Goal: Transaction & Acquisition: Purchase product/service

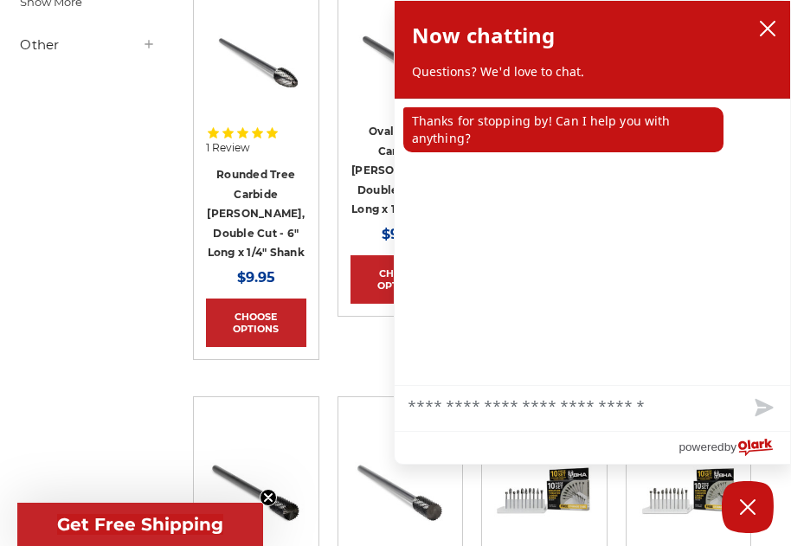
scroll to position [1298, 0]
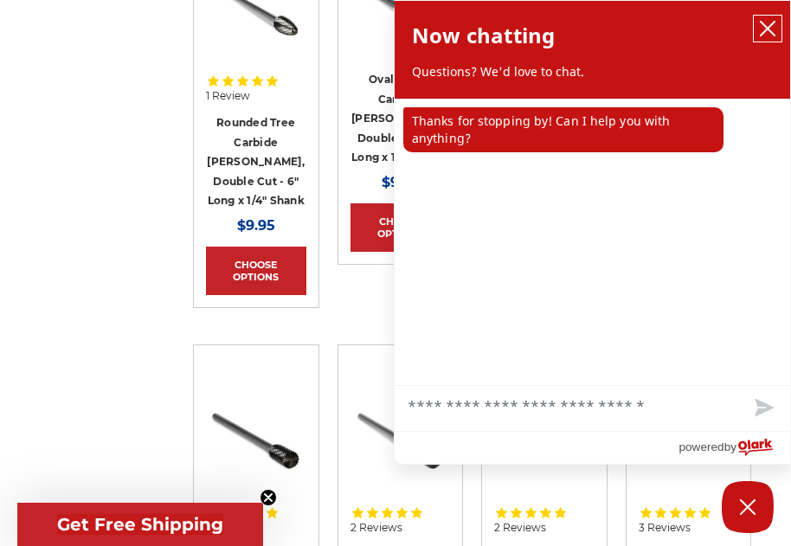
click at [769, 27] on icon "close chatbox" at bounding box center [768, 29] width 14 height 14
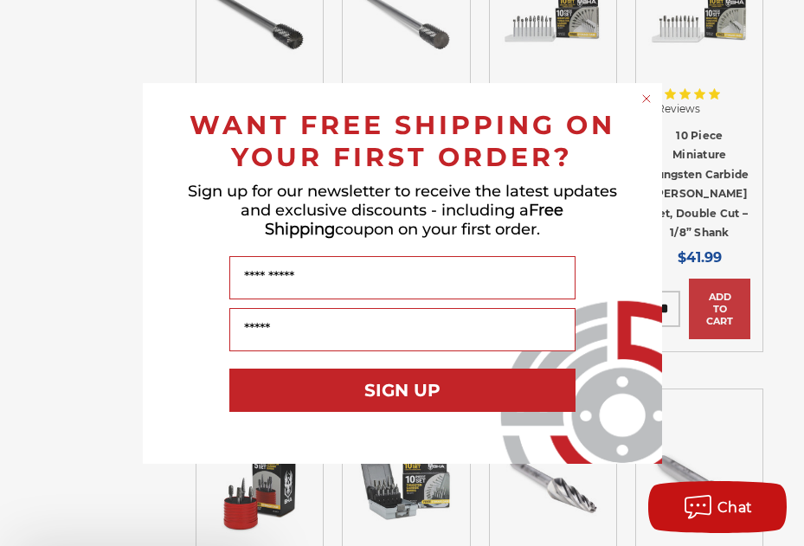
scroll to position [1735, 0]
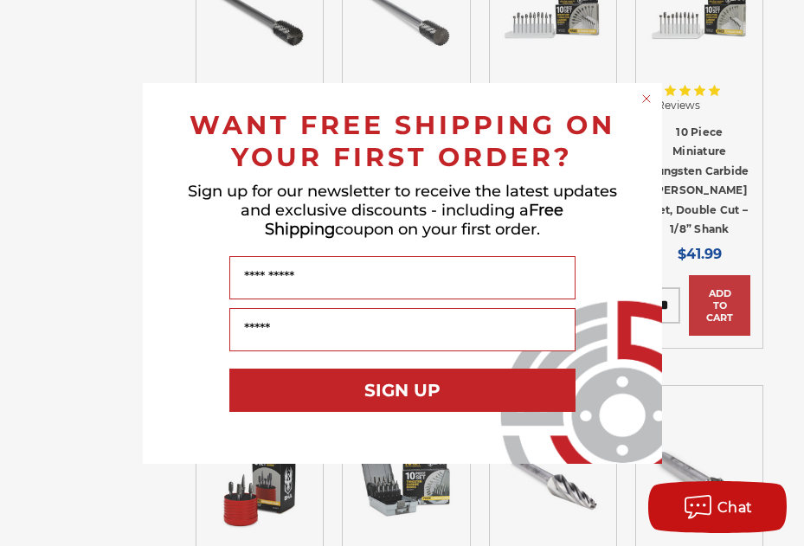
click at [647, 93] on circle "Close dialog" at bounding box center [646, 98] width 16 height 16
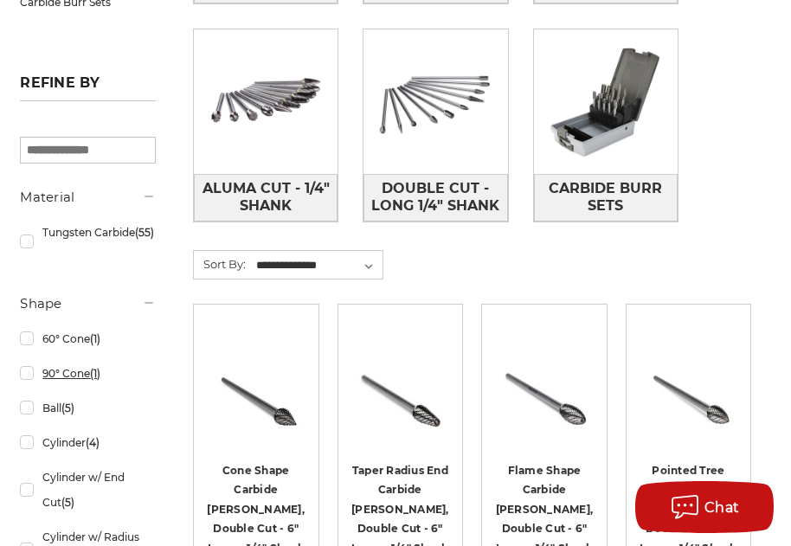
scroll to position [606, 0]
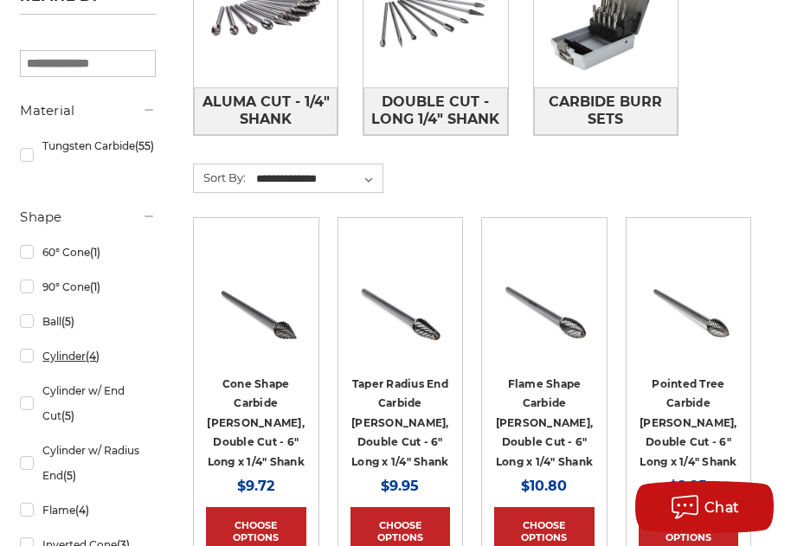
click at [55, 366] on link "Cylinder (4)" at bounding box center [88, 356] width 136 height 30
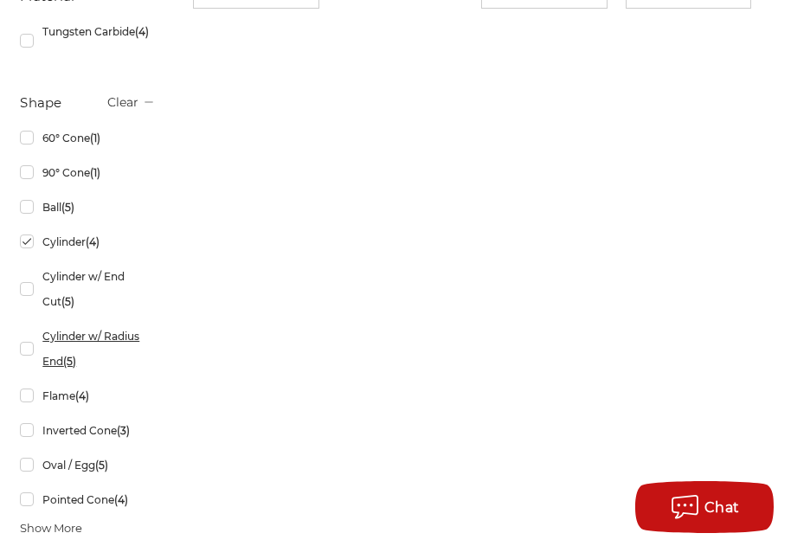
scroll to position [779, 0]
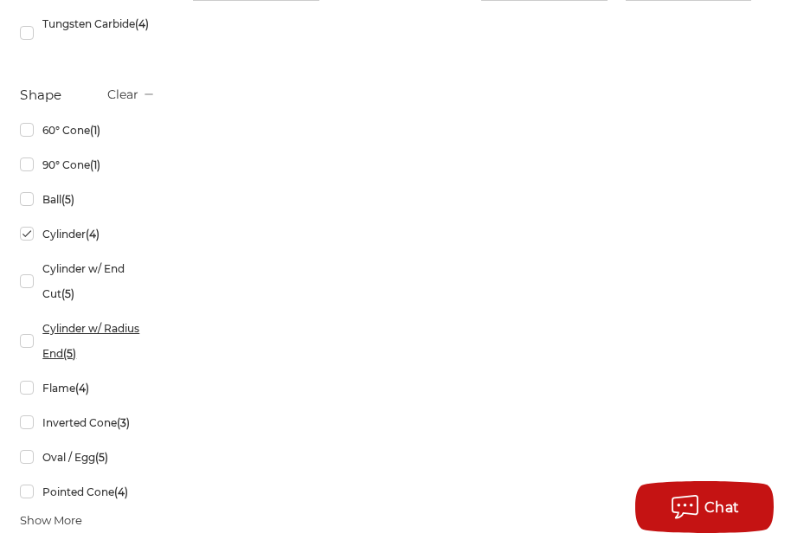
click at [87, 337] on link "Cylinder w/ Radius End (5)" at bounding box center [88, 340] width 136 height 55
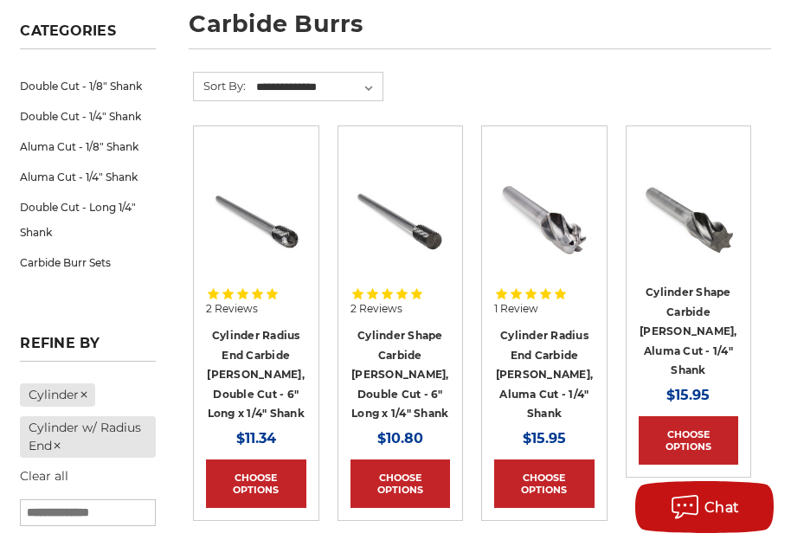
scroll to position [260, 0]
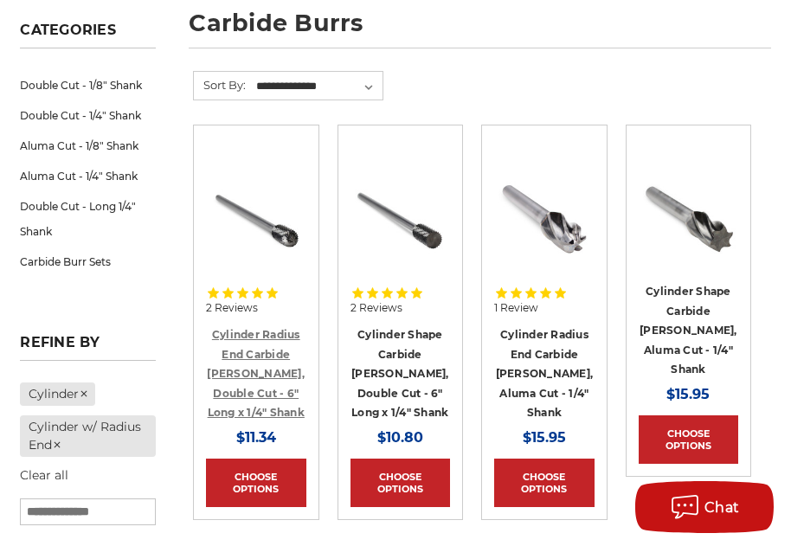
click at [261, 351] on link "Cylinder Radius End Carbide [PERSON_NAME], Double Cut - 6" Long x 1/4" Shank" at bounding box center [256, 373] width 98 height 91
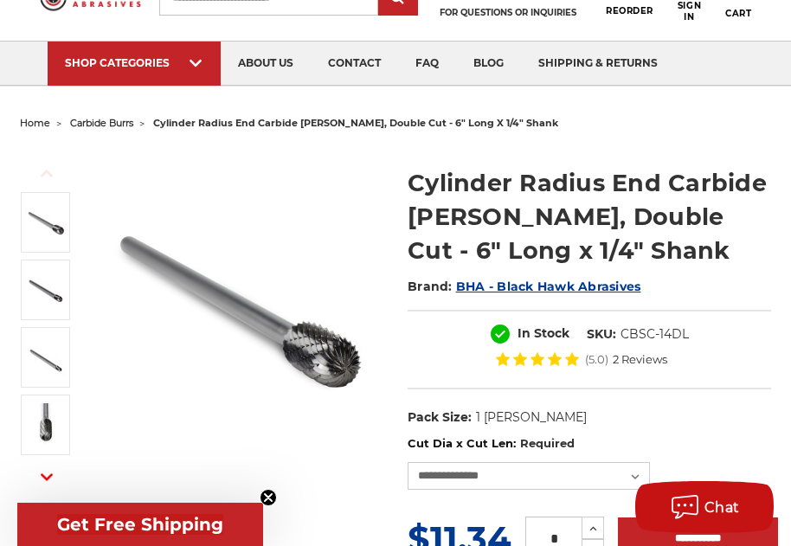
scroll to position [173, 0]
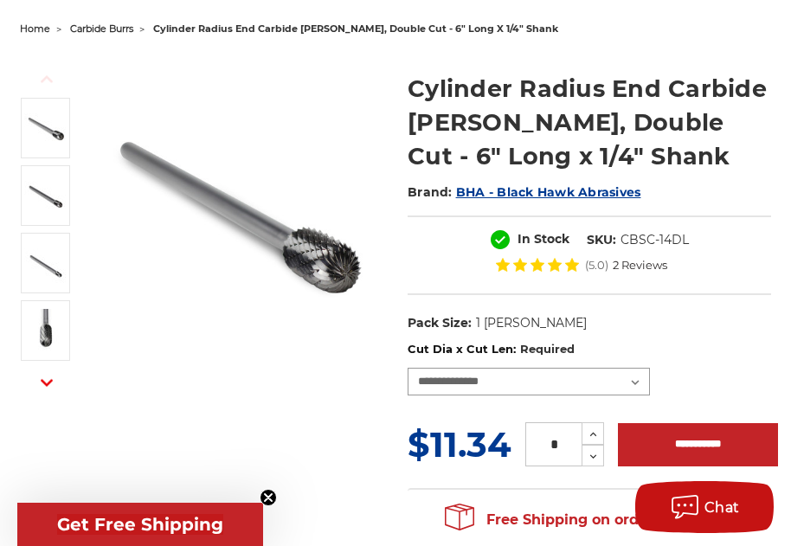
click at [632, 383] on select "**********" at bounding box center [529, 382] width 242 height 28
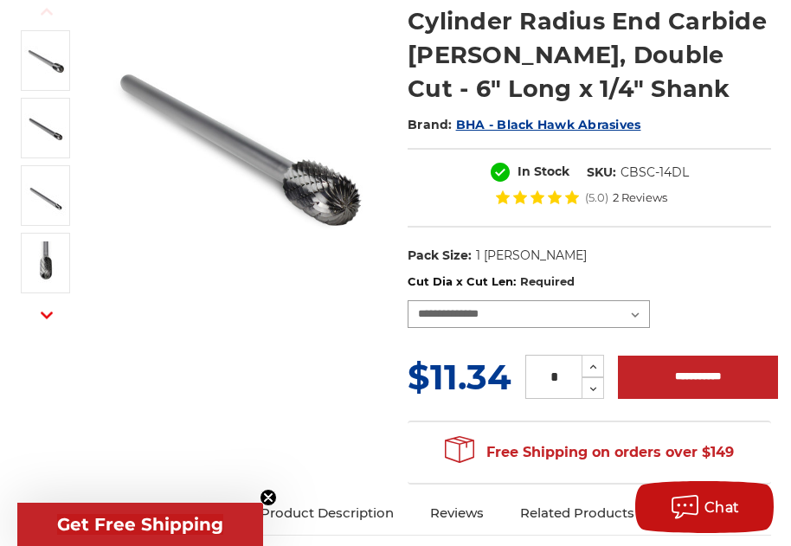
scroll to position [346, 0]
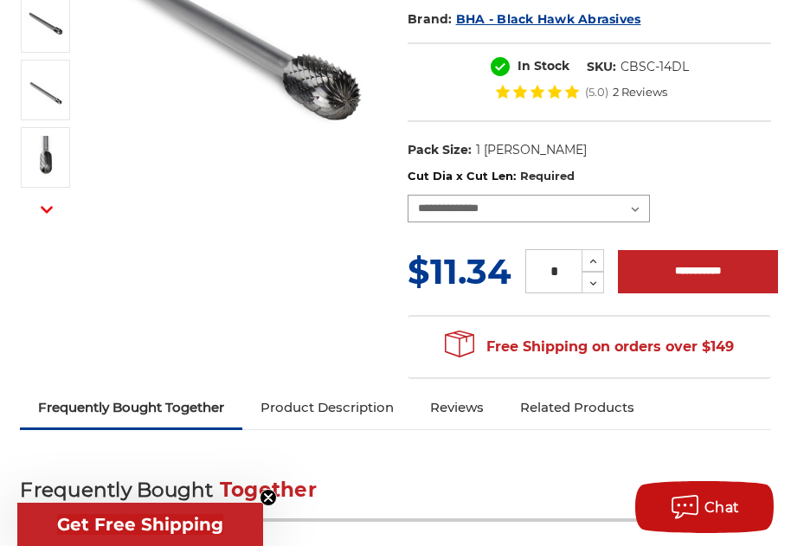
click at [634, 202] on select "**********" at bounding box center [529, 209] width 242 height 28
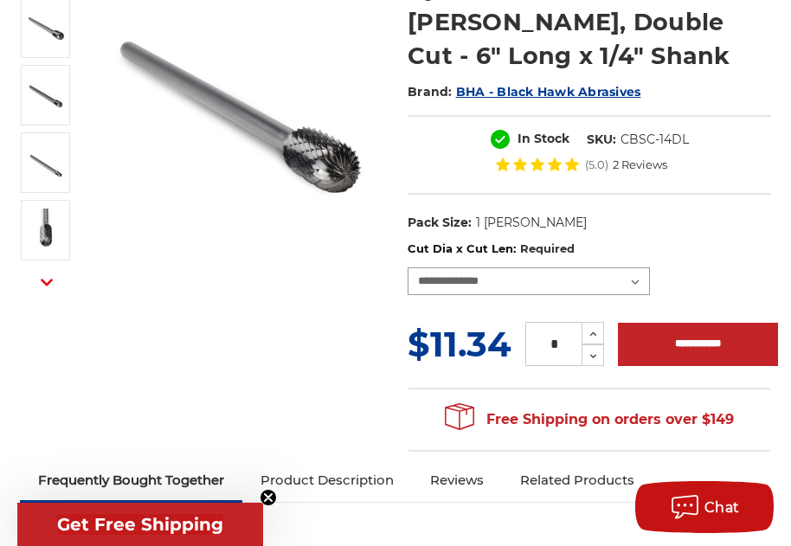
scroll to position [260, 0]
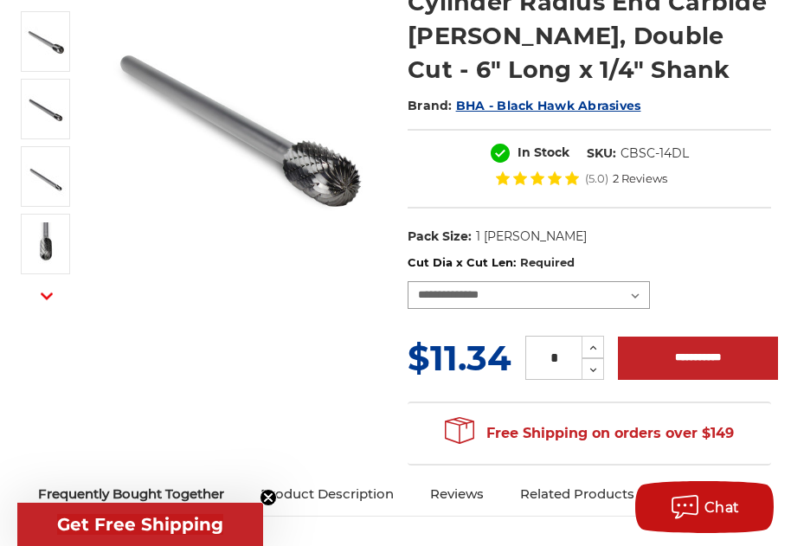
click at [638, 286] on select "**********" at bounding box center [529, 295] width 242 height 28
click at [637, 299] on select "**********" at bounding box center [529, 295] width 242 height 28
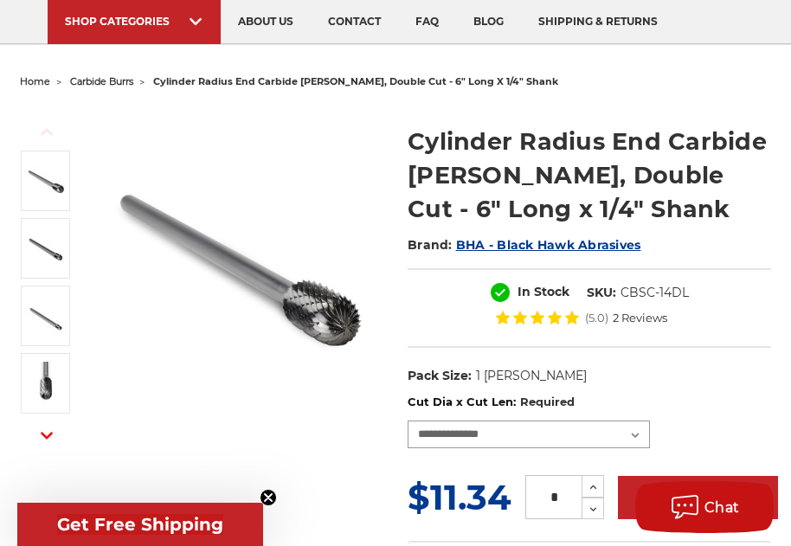
scroll to position [173, 0]
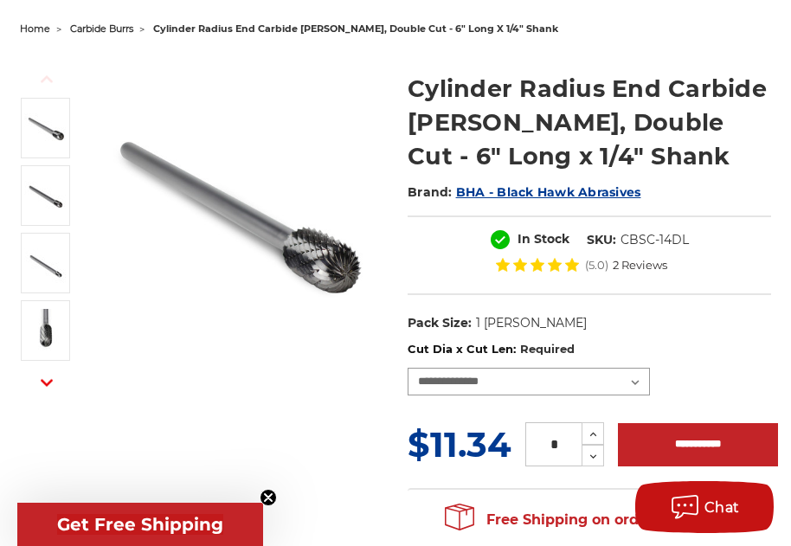
click at [633, 383] on select "**********" at bounding box center [529, 382] width 242 height 28
click at [639, 383] on select "**********" at bounding box center [529, 382] width 242 height 28
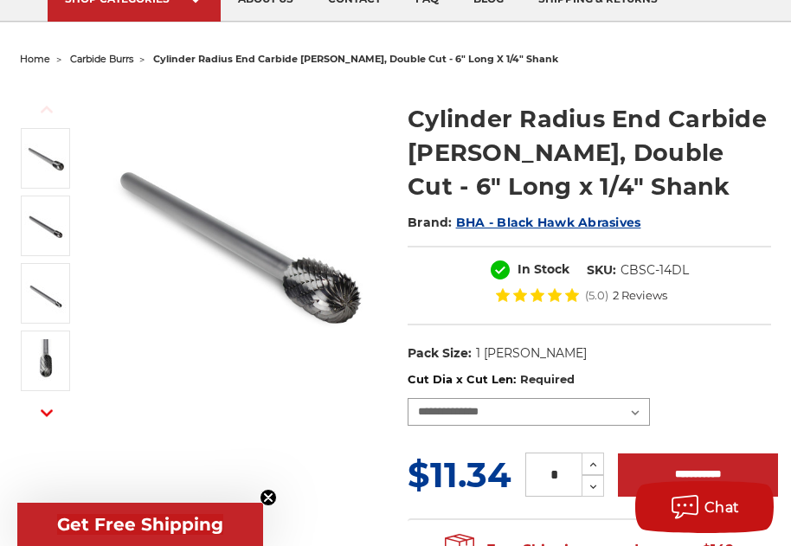
scroll to position [0, 0]
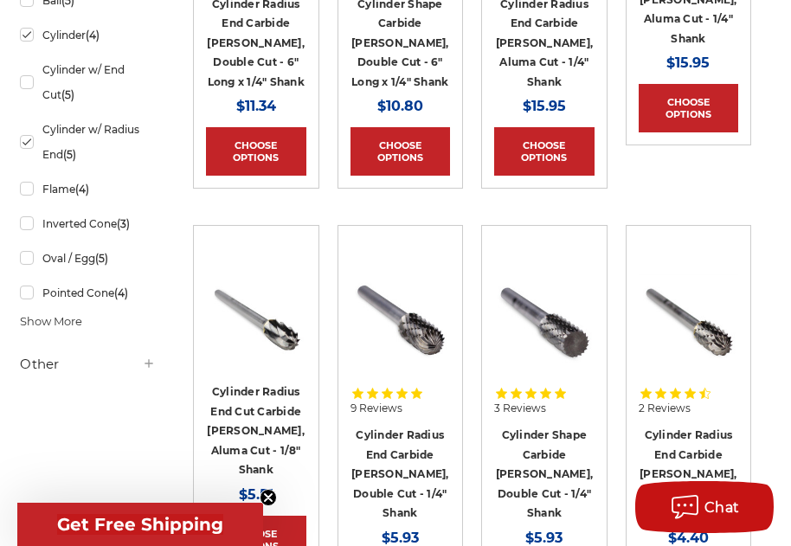
scroll to position [1039, 0]
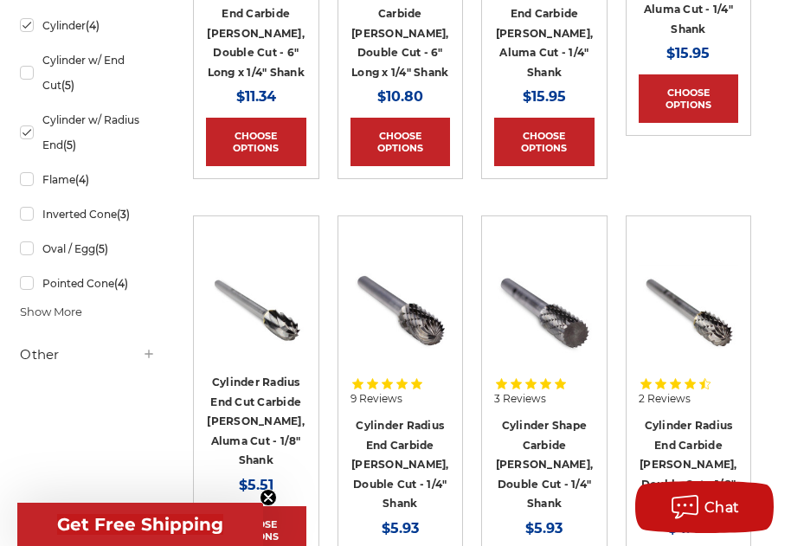
click at [388, 435] on h4 "Cylinder Radius End Carbide [PERSON_NAME], Double Cut - 1/4" Shank" at bounding box center [401, 464] width 100 height 98
click at [418, 419] on link "Cylinder Radius End Carbide [PERSON_NAME], Double Cut - 1/4" Shank" at bounding box center [400, 464] width 98 height 91
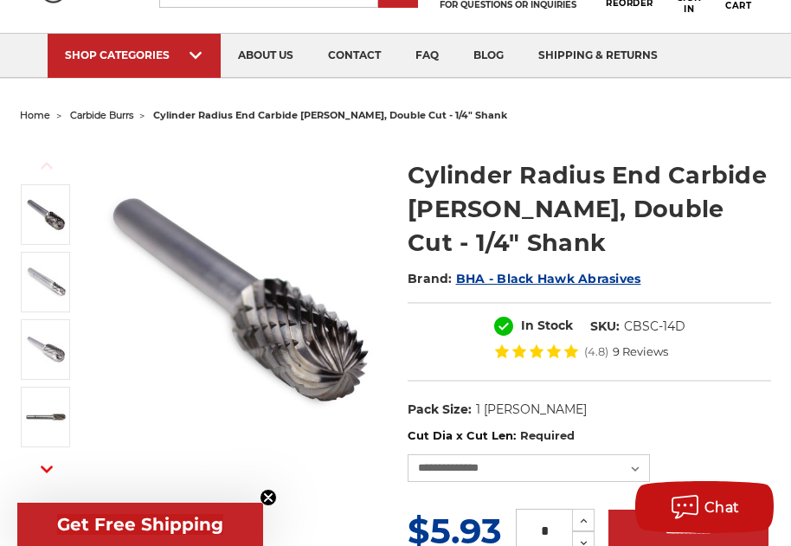
scroll to position [260, 0]
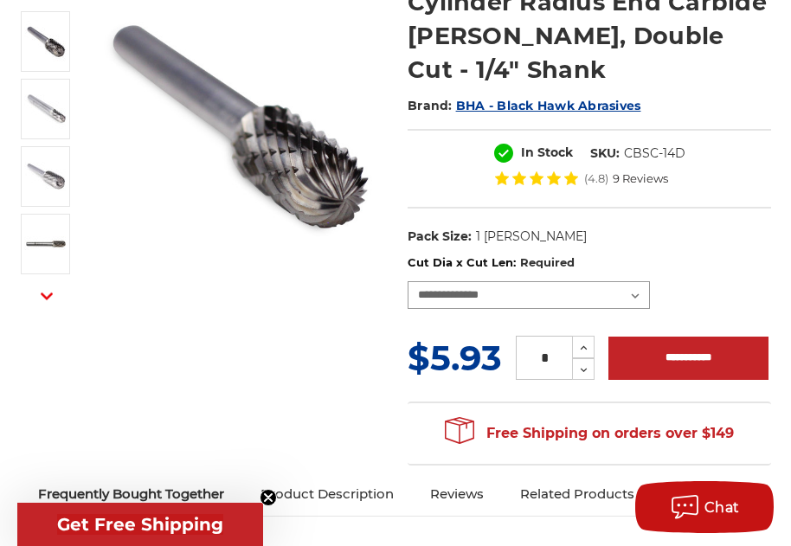
click at [641, 281] on select "**********" at bounding box center [529, 295] width 242 height 28
click at [40, 294] on button "Next" at bounding box center [47, 296] width 42 height 37
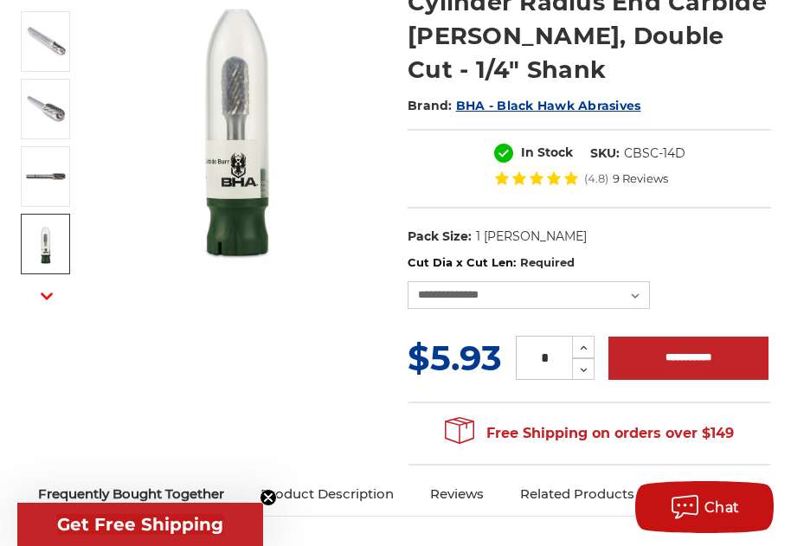
click at [36, 258] on img at bounding box center [45, 243] width 43 height 43
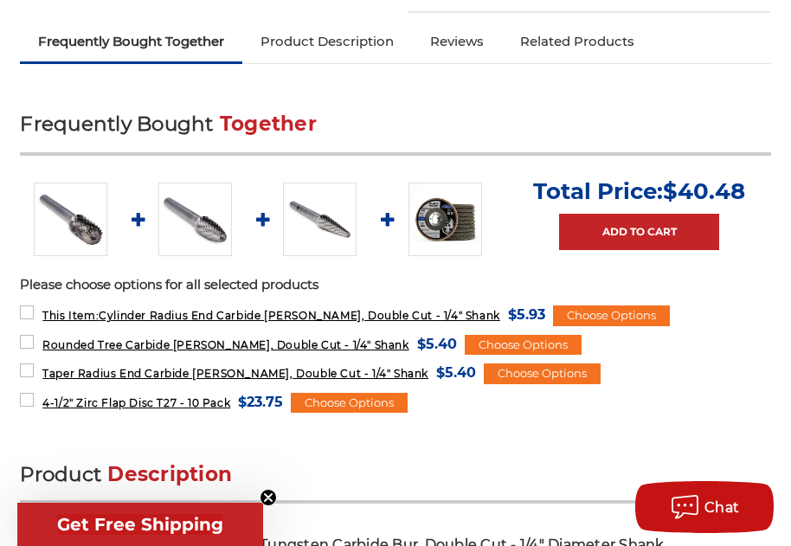
scroll to position [606, 0]
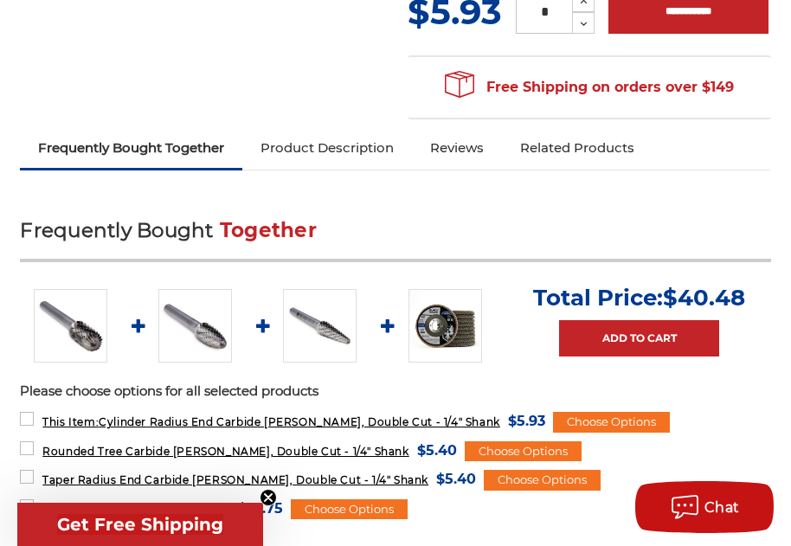
click at [346, 129] on link "Product Description" at bounding box center [327, 148] width 170 height 38
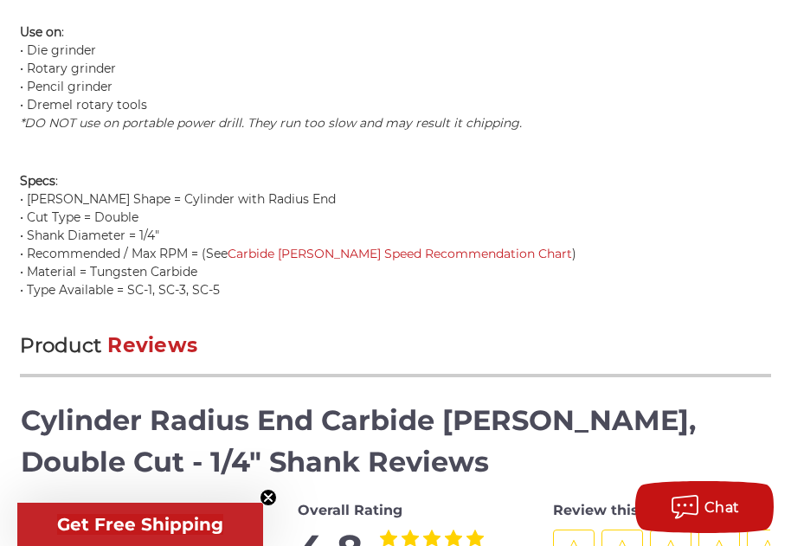
scroll to position [2247, 0]
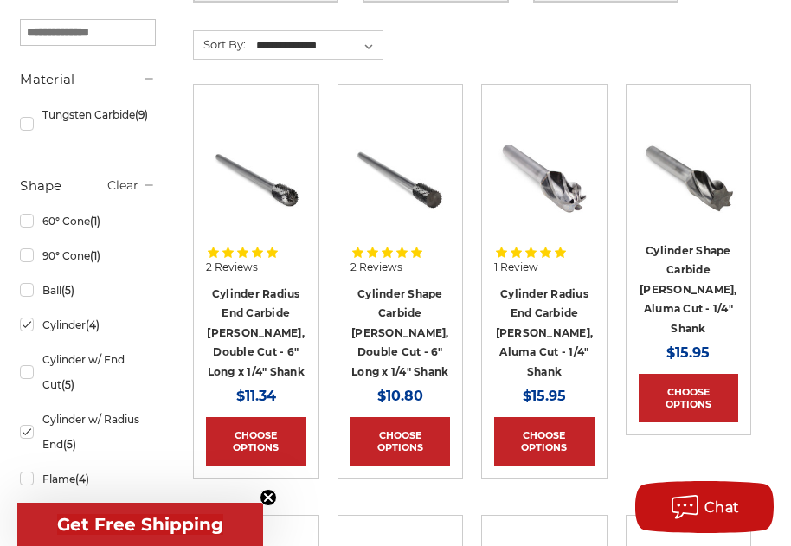
scroll to position [779, 0]
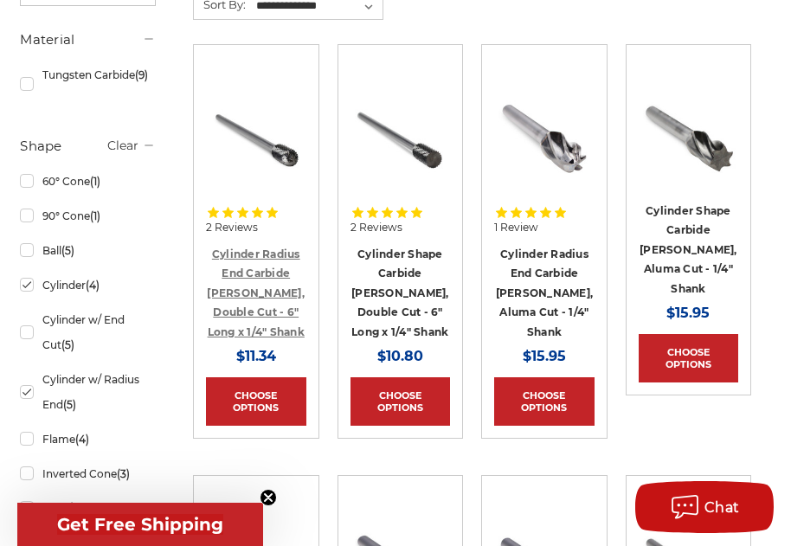
click at [245, 276] on link "Cylinder Radius End Carbide [PERSON_NAME], Double Cut - 6" Long x 1/4" Shank" at bounding box center [256, 293] width 98 height 91
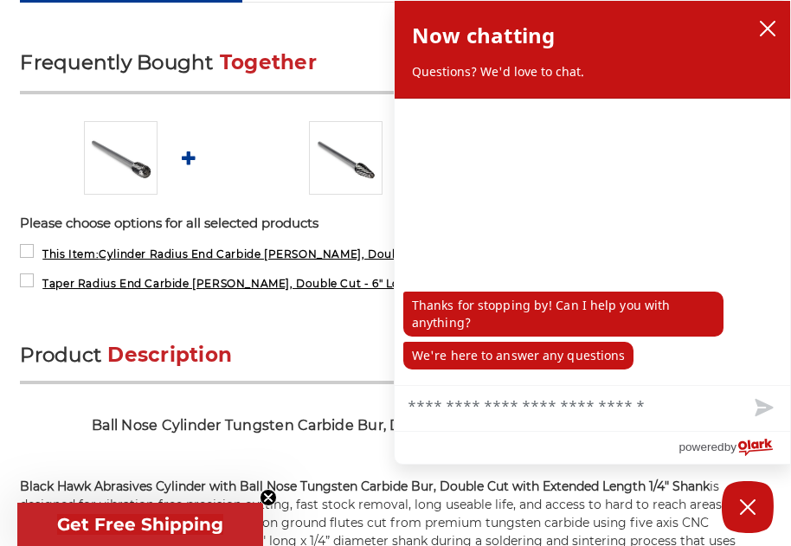
scroll to position [779, 0]
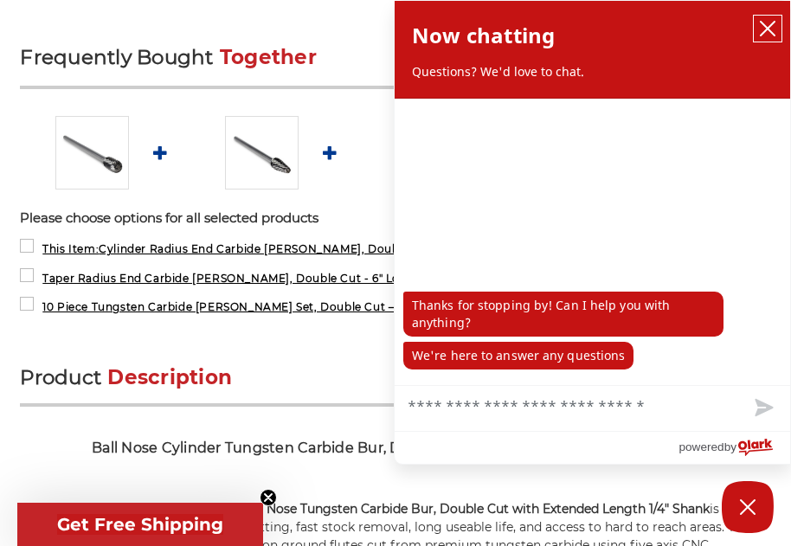
click at [762, 29] on icon "close chatbox" at bounding box center [767, 28] width 17 height 17
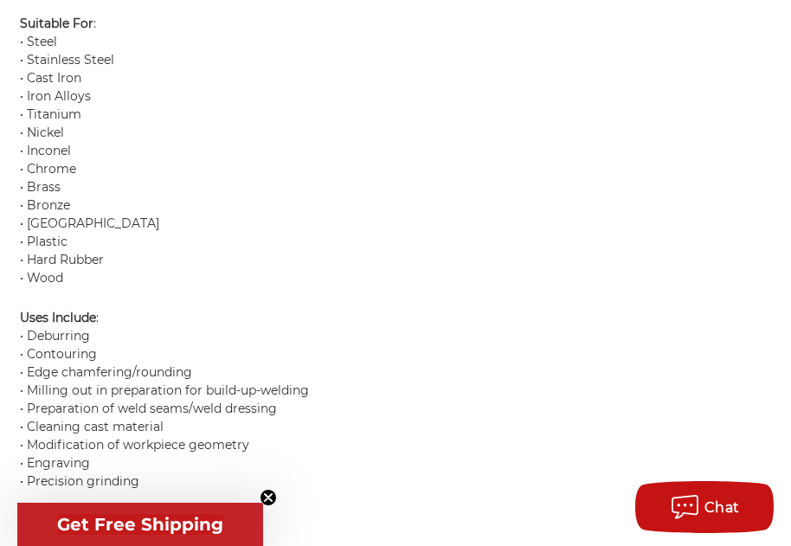
scroll to position [1991, 0]
